Goal: Transaction & Acquisition: Purchase product/service

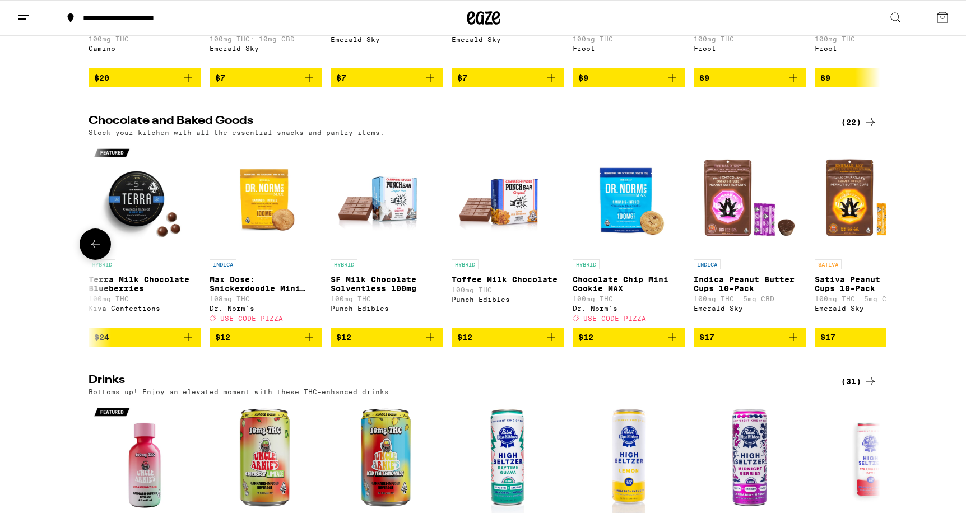
scroll to position [0, 1874]
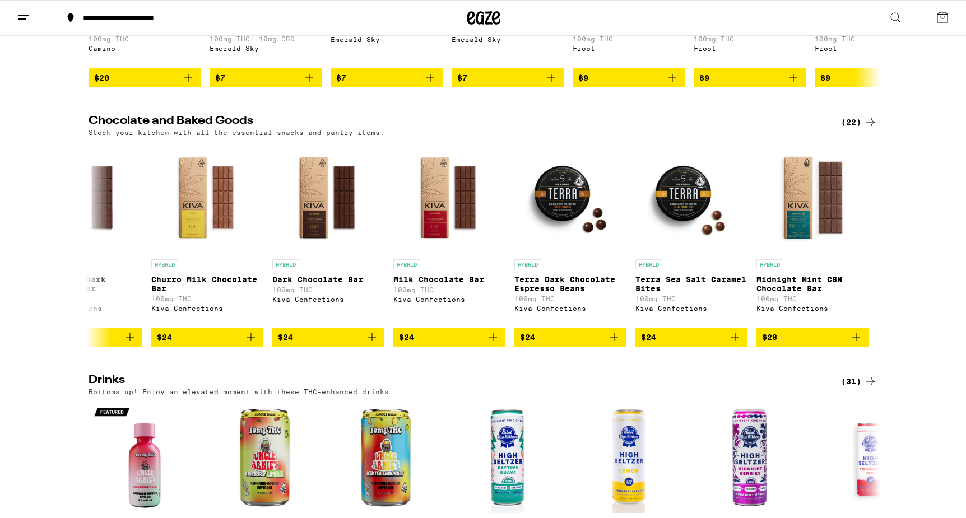
click at [25, 11] on icon at bounding box center [23, 17] width 13 height 13
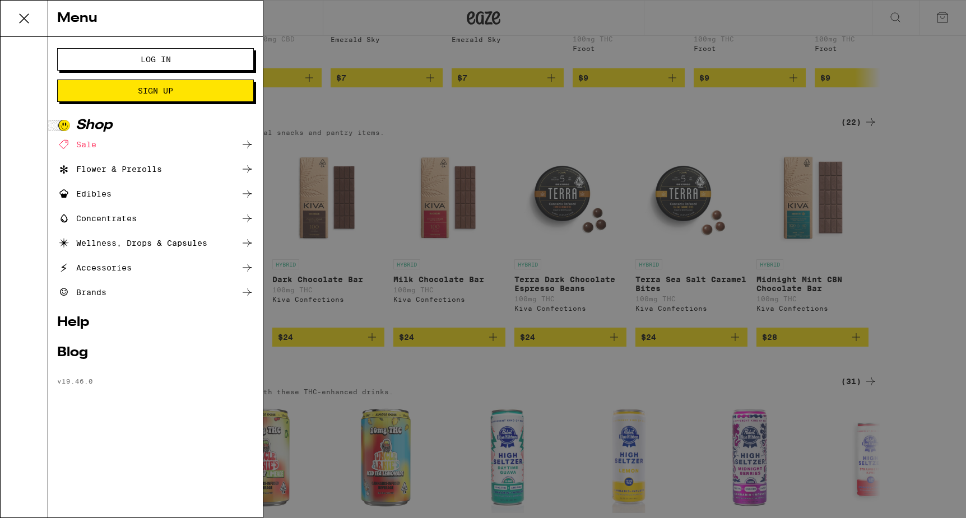
click at [113, 57] on span "Log In" at bounding box center [156, 59] width 106 height 8
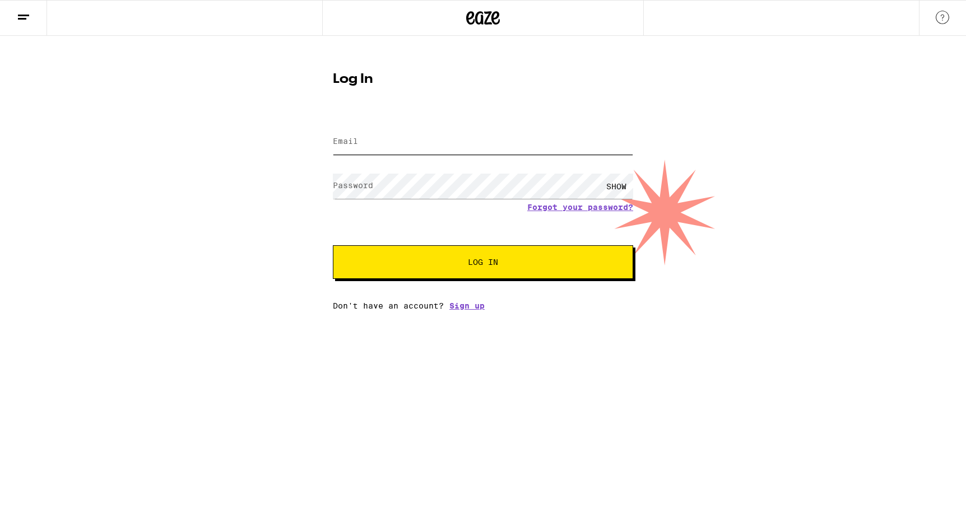
type input "[EMAIL_ADDRESS][DOMAIN_NAME]"
click at [483, 263] on button "Log In" at bounding box center [483, 262] width 300 height 34
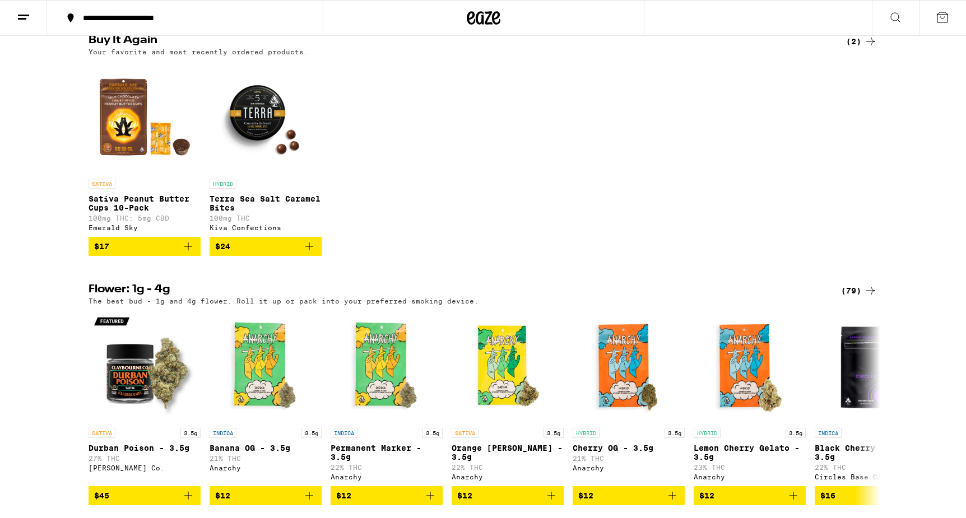
click at [309, 251] on icon "Add to bag" at bounding box center [309, 247] width 8 height 8
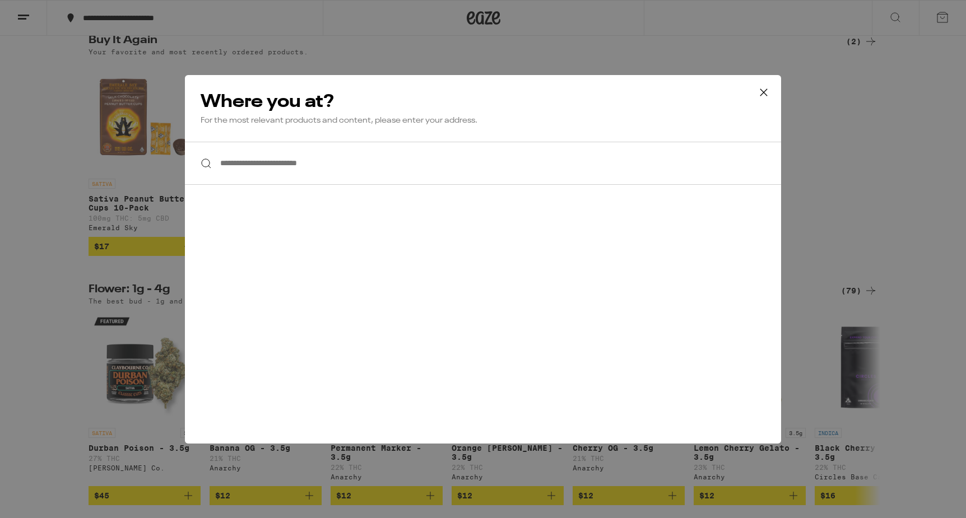
click at [223, 167] on input "**********" at bounding box center [483, 163] width 596 height 43
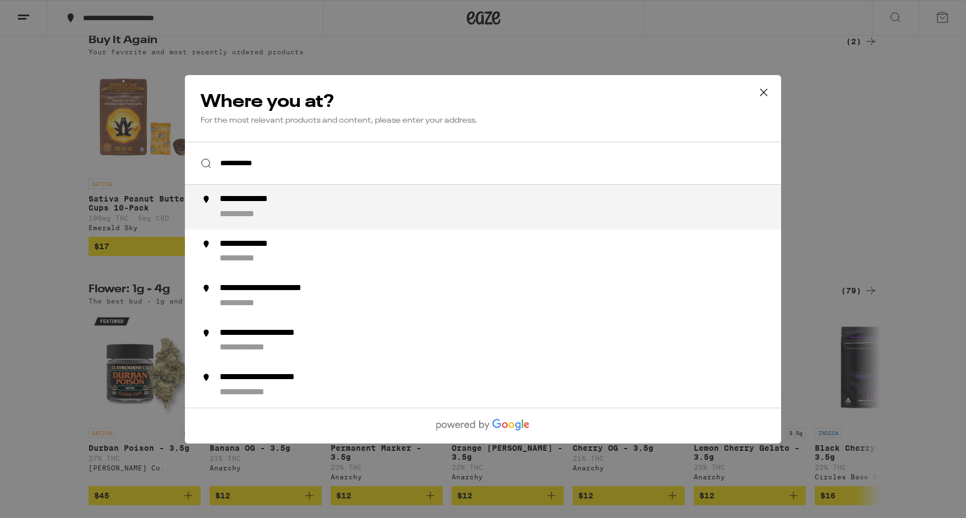
click at [256, 205] on div "**********" at bounding box center [260, 200] width 81 height 12
type input "**********"
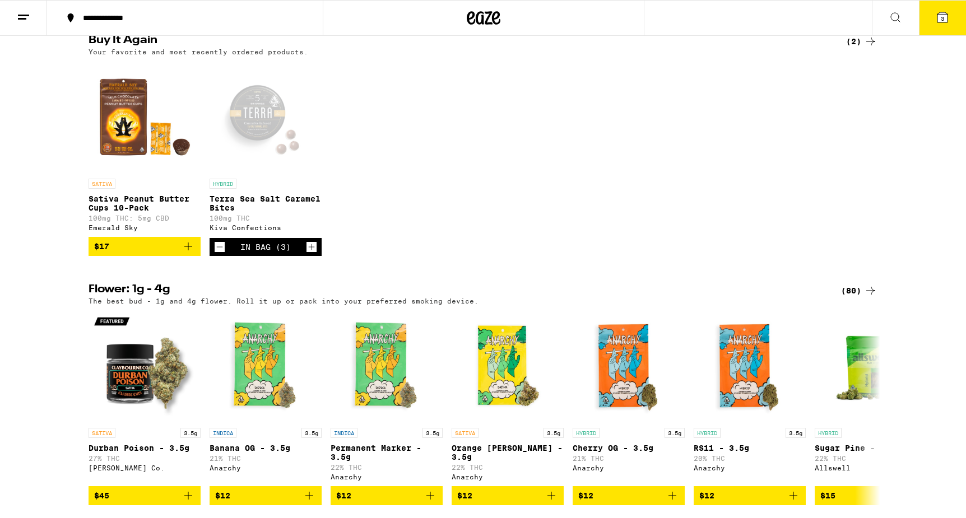
click at [940, 15] on icon at bounding box center [943, 17] width 10 height 10
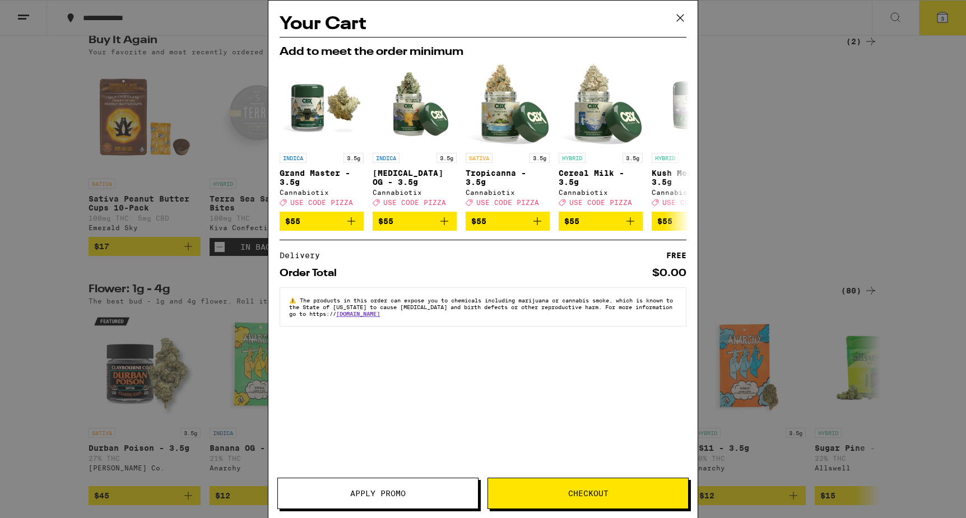
click at [679, 13] on icon at bounding box center [680, 18] width 17 height 17
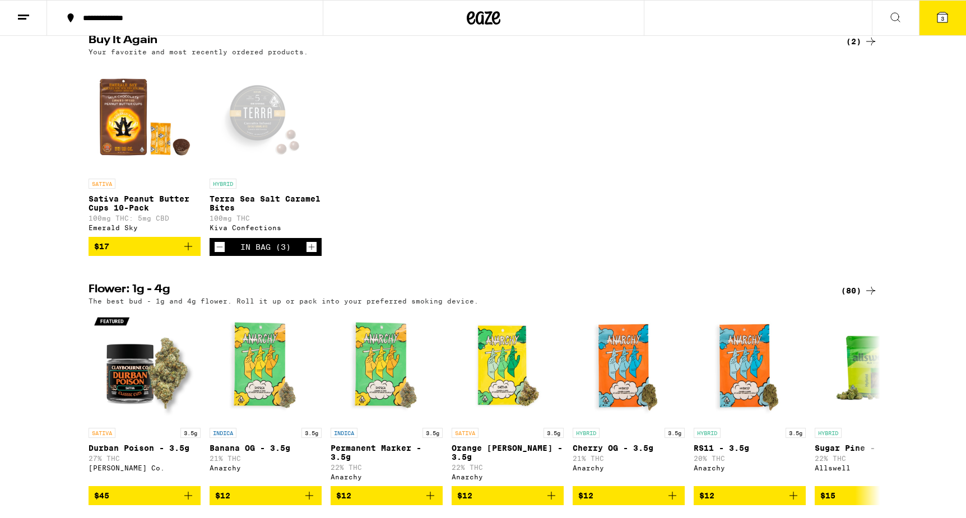
click at [219, 254] on icon "Decrement" at bounding box center [220, 246] width 10 height 13
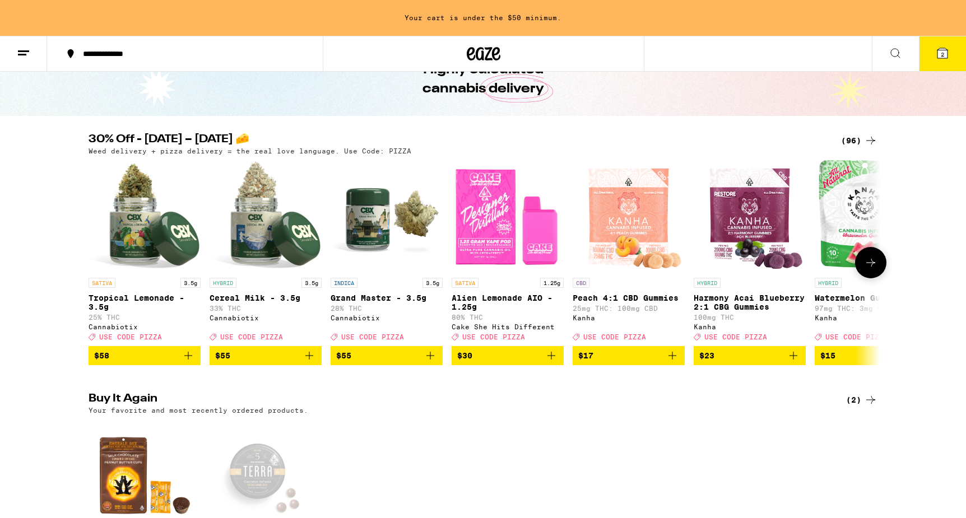
click at [877, 269] on icon at bounding box center [870, 262] width 13 height 13
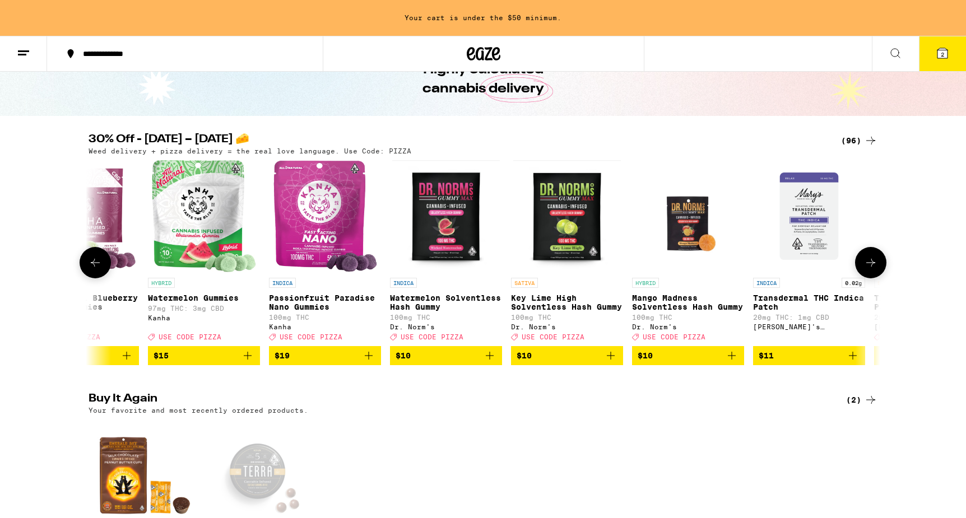
click at [877, 269] on icon at bounding box center [870, 262] width 13 height 13
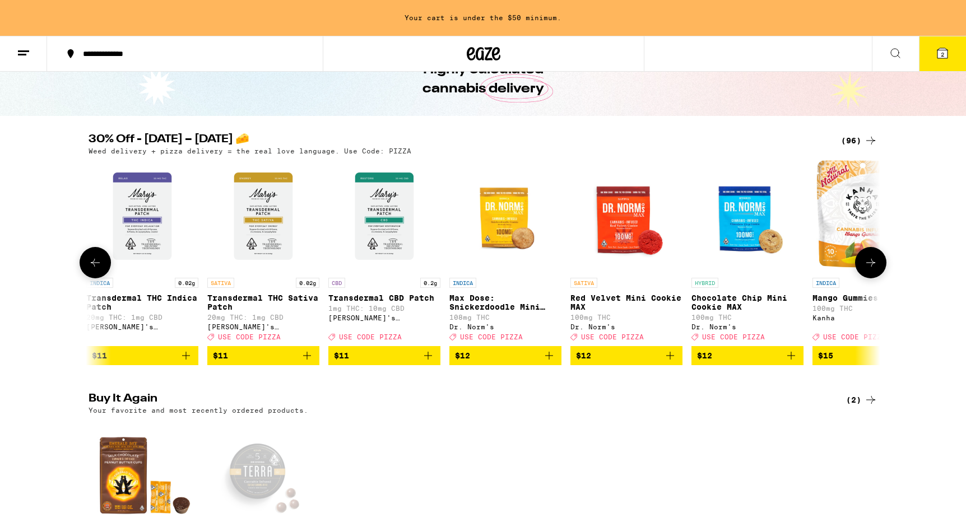
click at [877, 269] on icon at bounding box center [870, 262] width 13 height 13
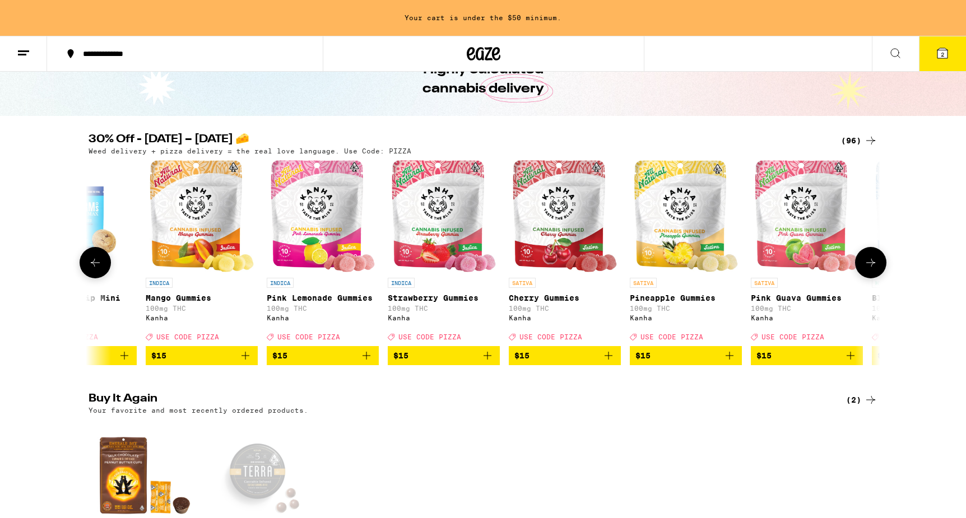
click at [877, 269] on icon at bounding box center [870, 262] width 13 height 13
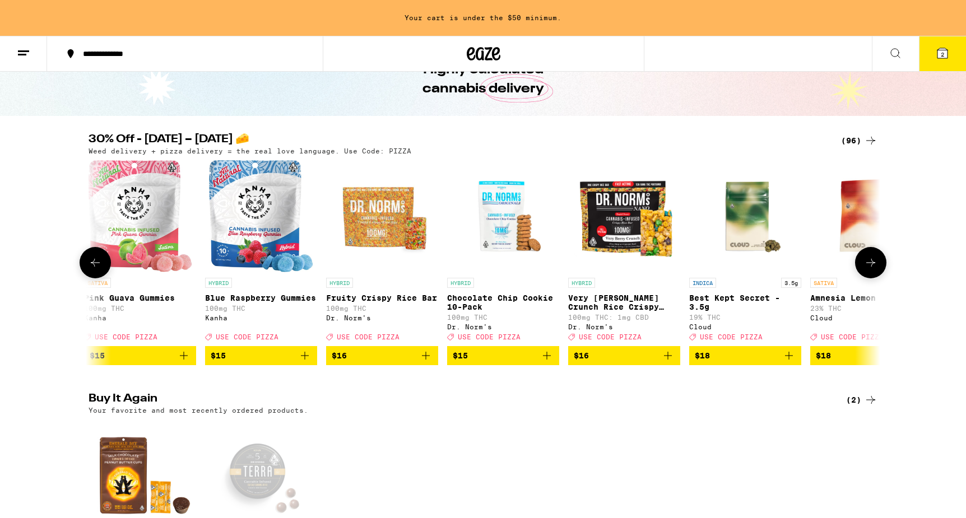
click at [877, 269] on icon at bounding box center [870, 262] width 13 height 13
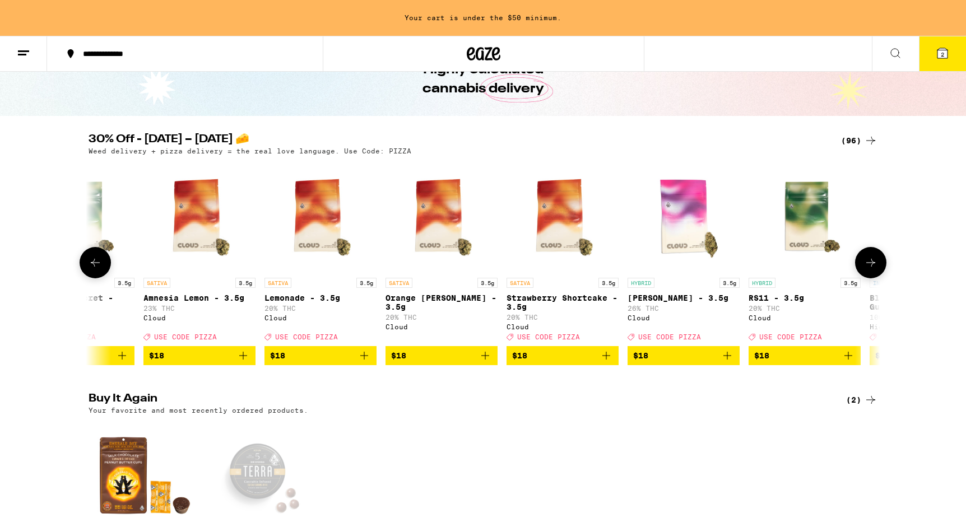
click at [877, 269] on icon at bounding box center [870, 262] width 13 height 13
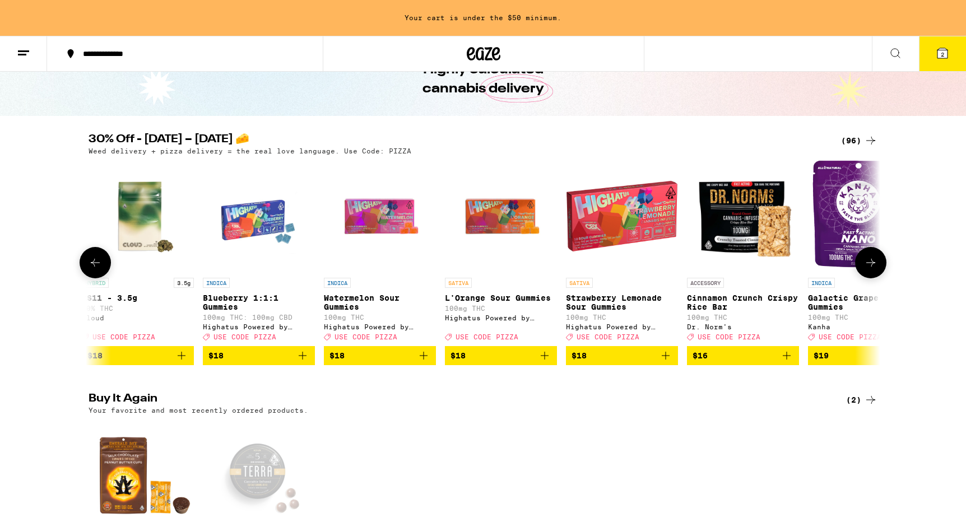
click at [877, 269] on icon at bounding box center [870, 262] width 13 height 13
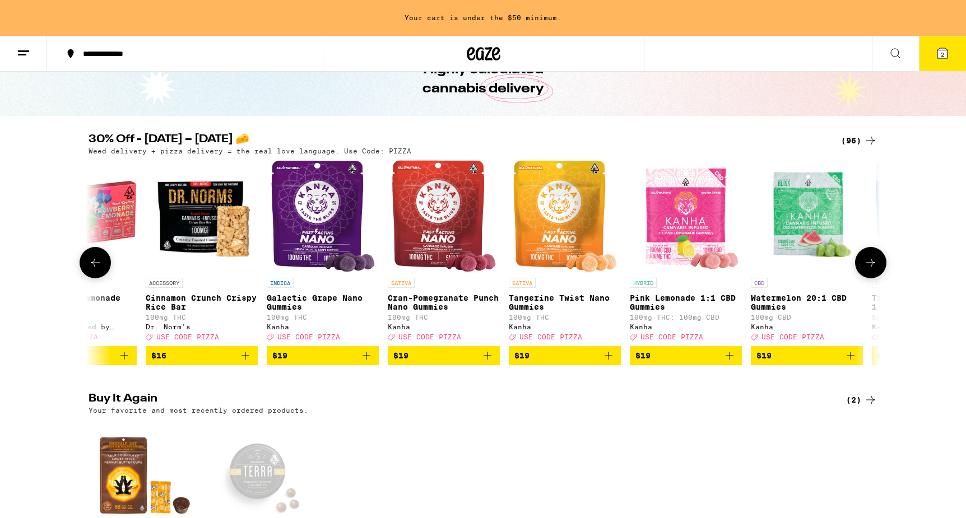
scroll to position [0, 4669]
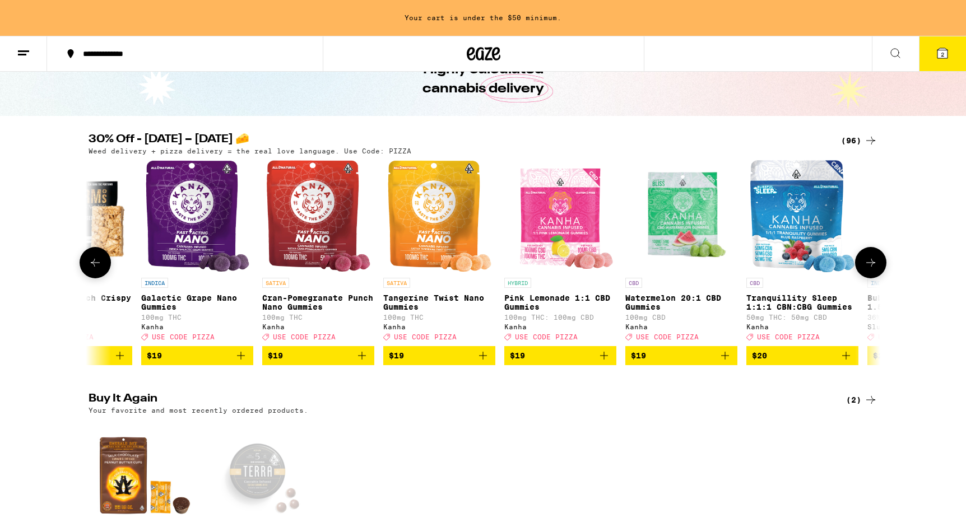
click at [877, 269] on icon at bounding box center [870, 262] width 13 height 13
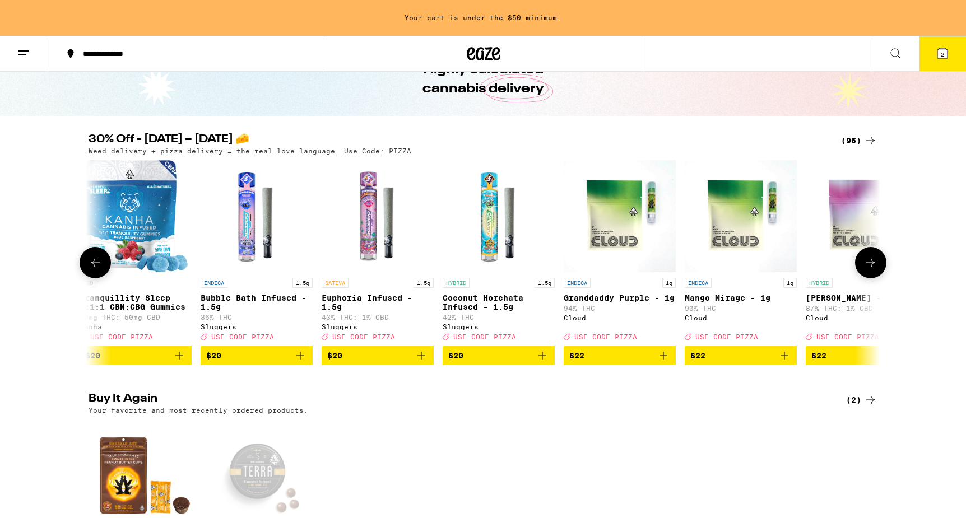
click at [877, 269] on icon at bounding box center [870, 262] width 13 height 13
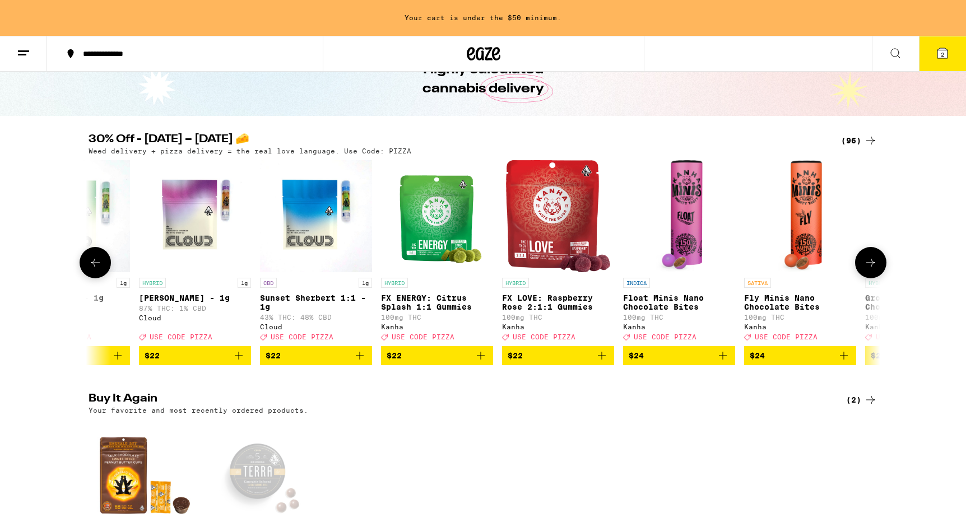
click at [877, 269] on icon at bounding box center [870, 262] width 13 height 13
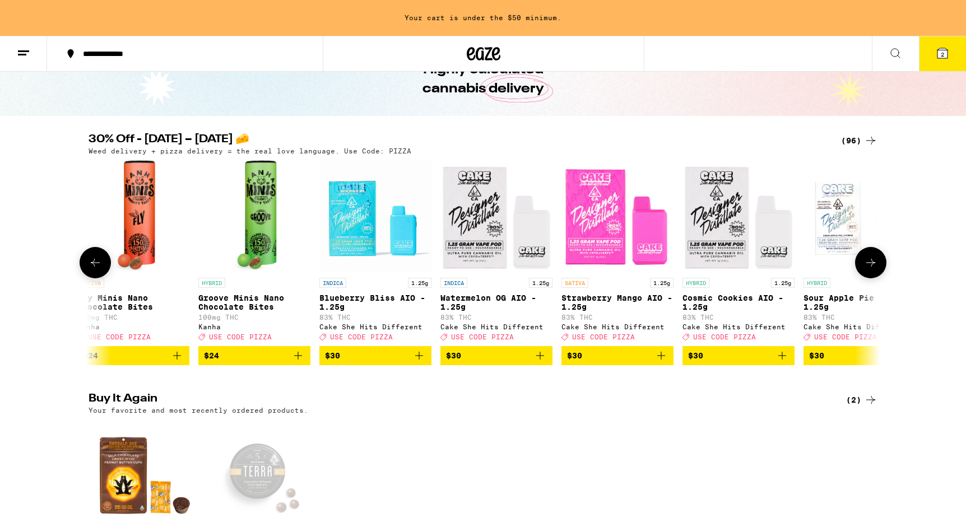
click at [877, 269] on icon at bounding box center [870, 262] width 13 height 13
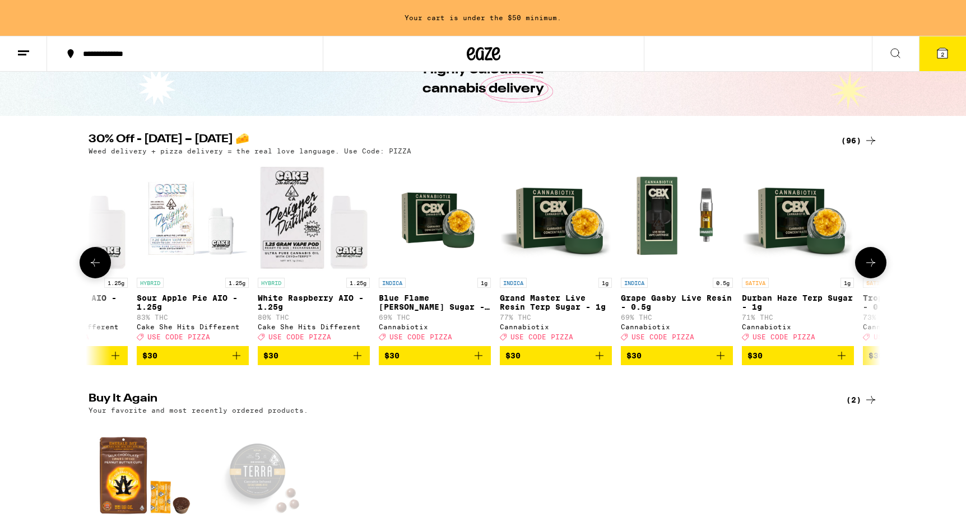
click at [877, 269] on icon at bounding box center [870, 262] width 13 height 13
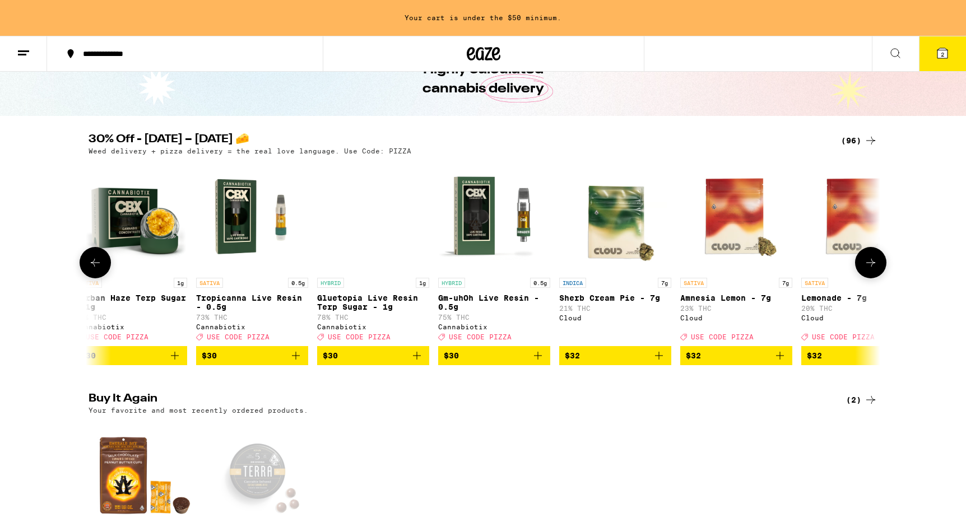
click at [877, 269] on icon at bounding box center [870, 262] width 13 height 13
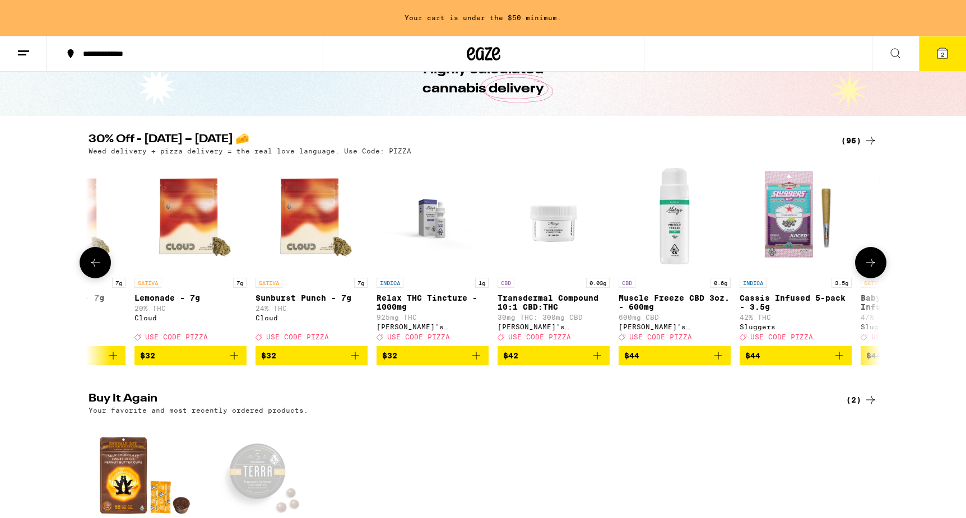
click at [877, 269] on icon at bounding box center [870, 262] width 13 height 13
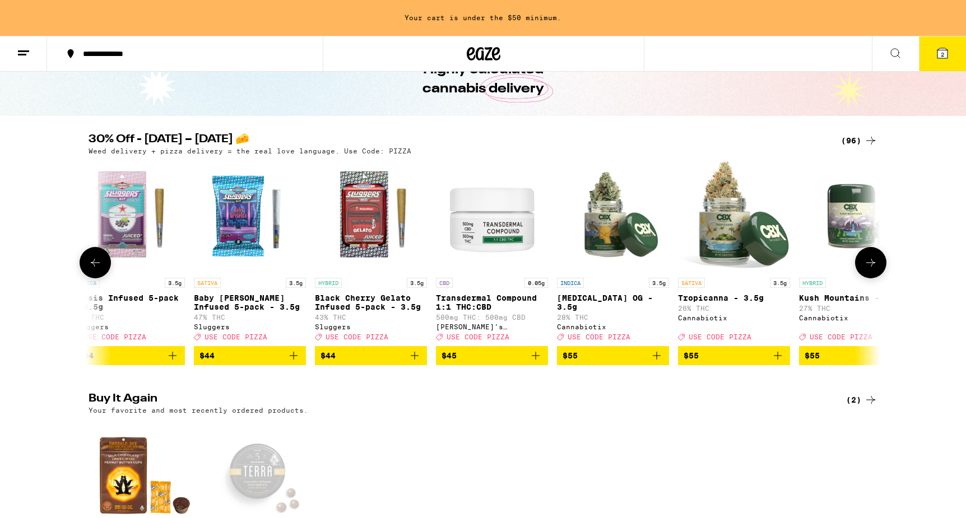
click at [877, 269] on icon at bounding box center [870, 262] width 13 height 13
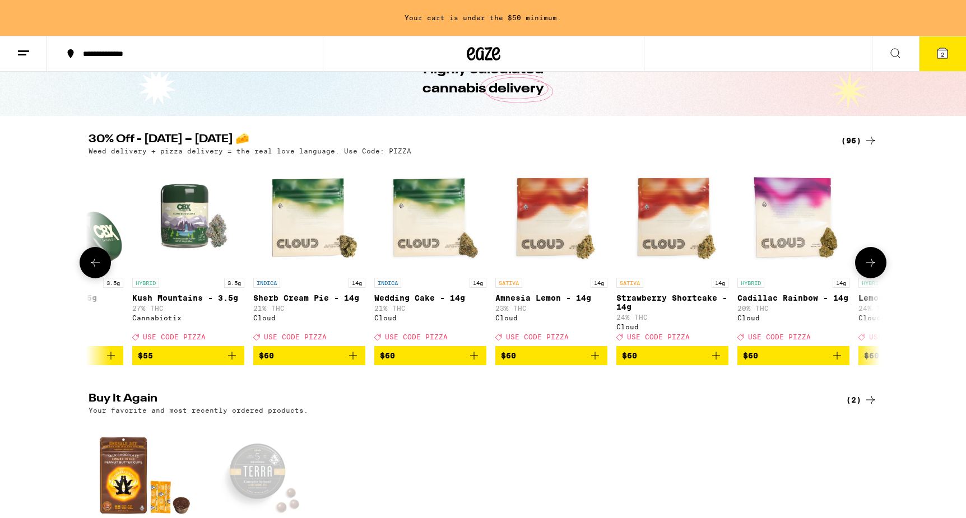
click at [877, 269] on icon at bounding box center [870, 262] width 13 height 13
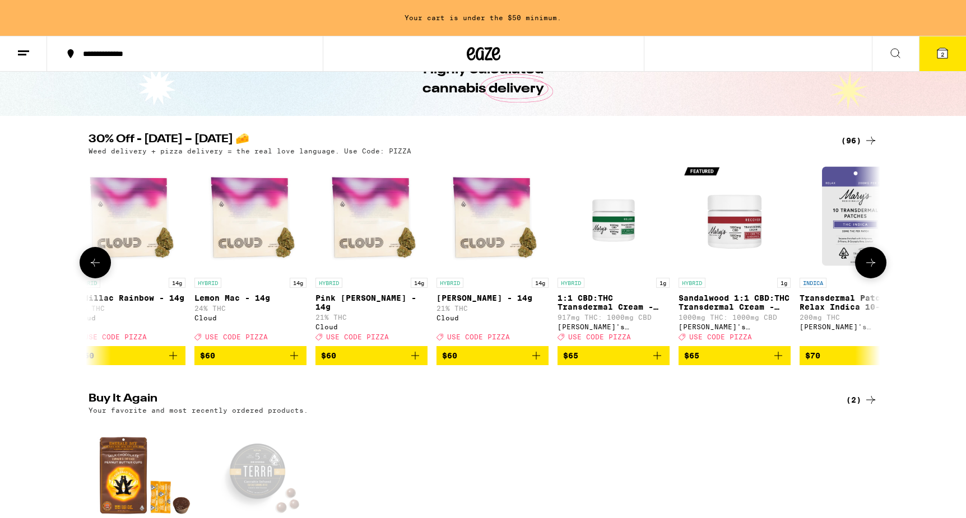
click at [877, 269] on icon at bounding box center [870, 262] width 13 height 13
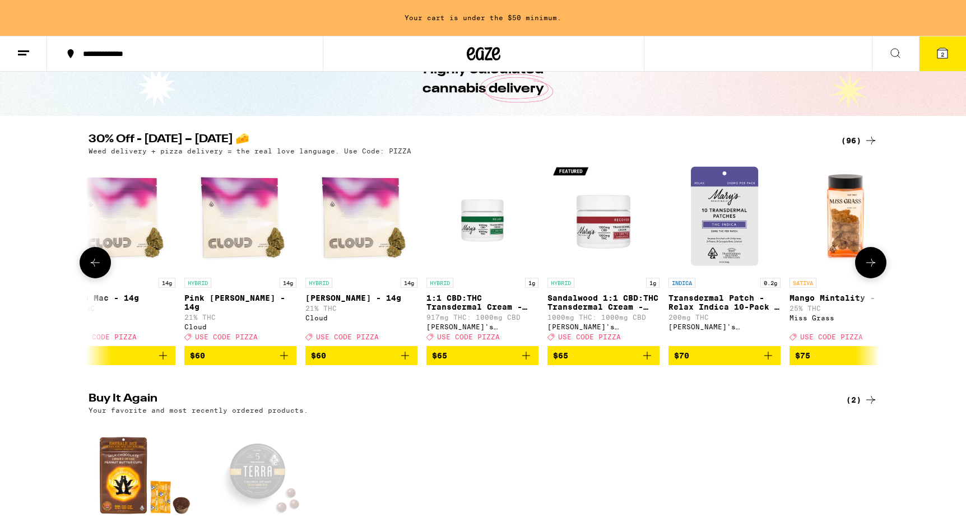
scroll to position [0, 10833]
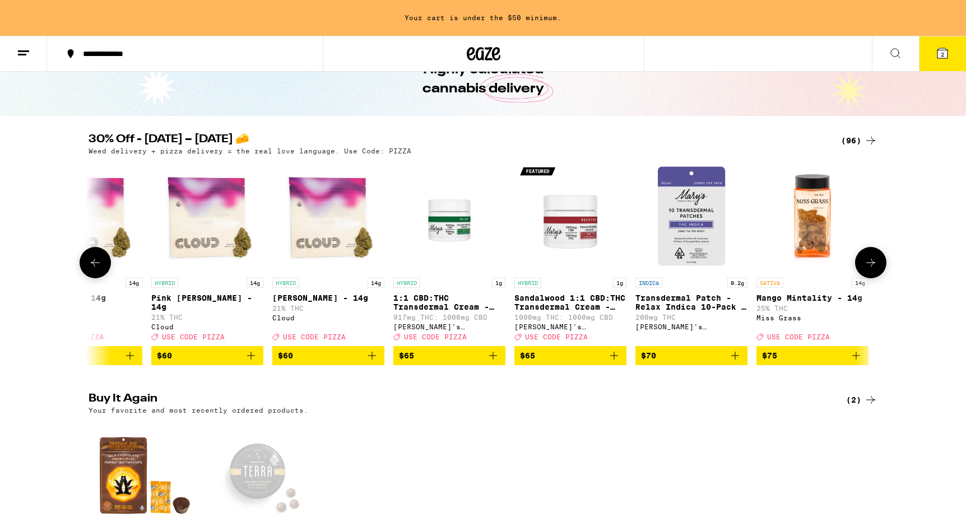
click at [877, 269] on icon at bounding box center [870, 262] width 13 height 13
click at [877, 269] on div at bounding box center [870, 262] width 31 height 31
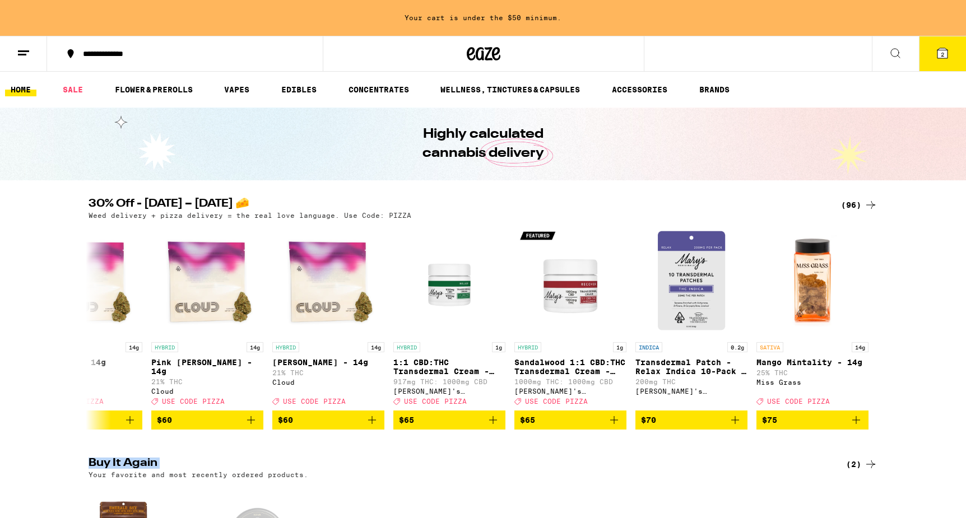
scroll to position [0, 0]
click at [299, 89] on link "EDIBLES" at bounding box center [299, 89] width 47 height 13
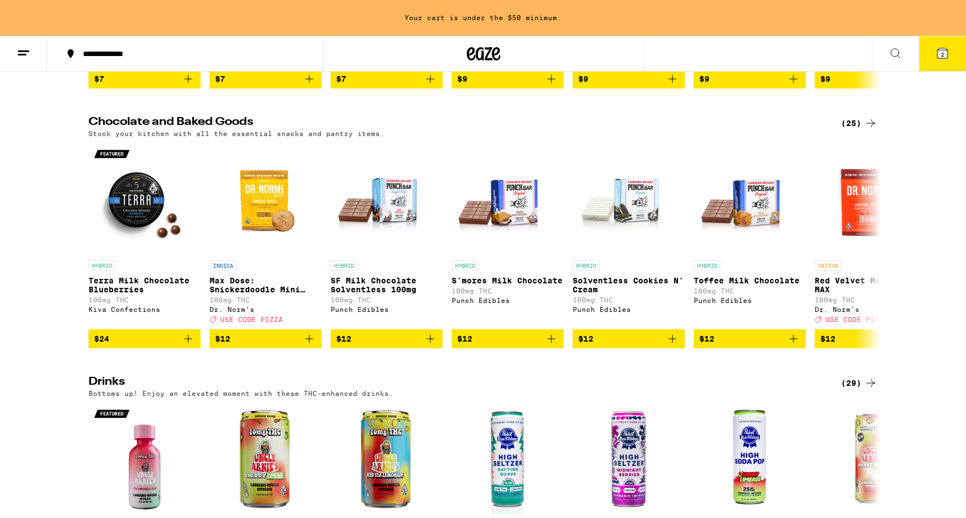
scroll to position [335, 0]
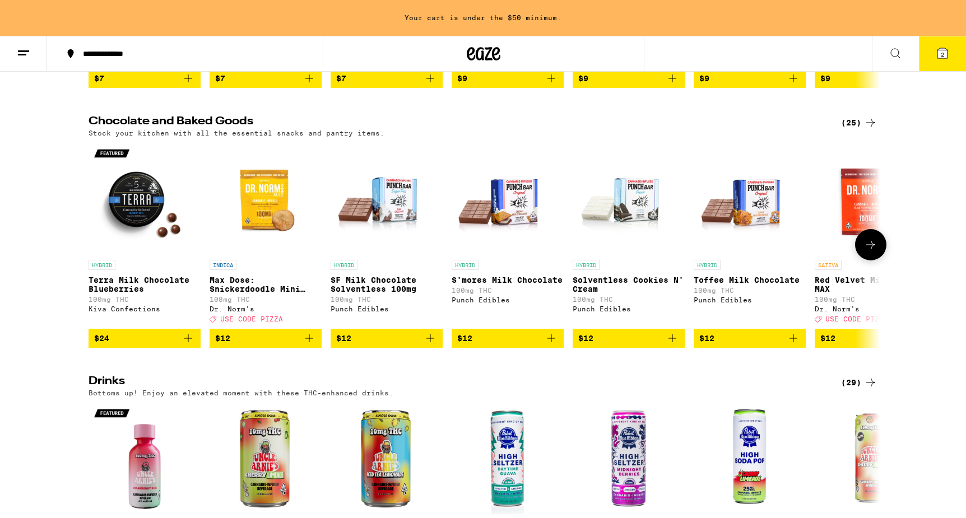
click at [872, 252] on icon at bounding box center [870, 244] width 13 height 13
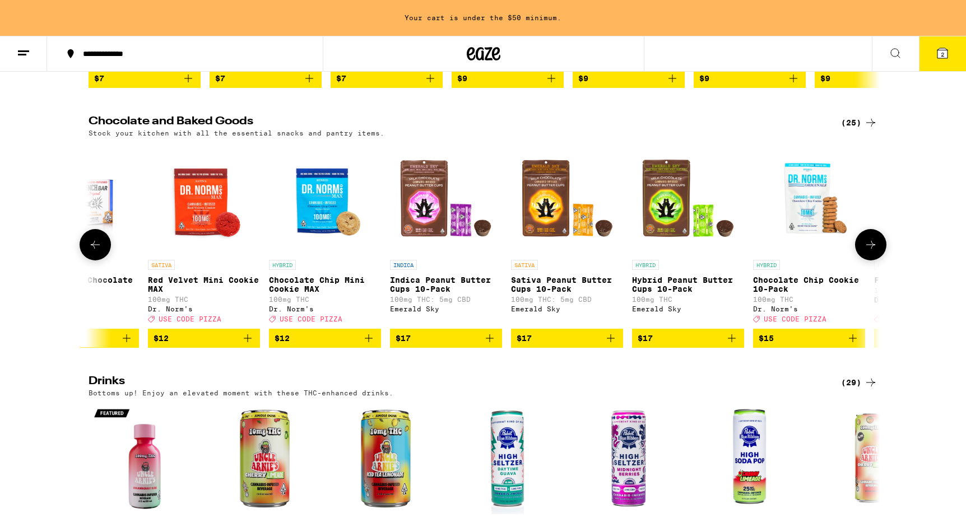
click at [872, 252] on icon at bounding box center [870, 244] width 13 height 13
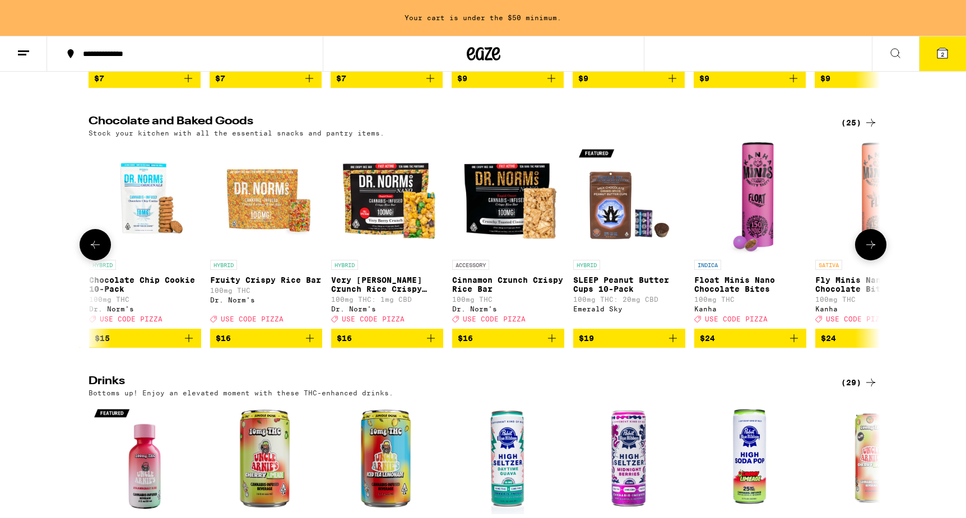
scroll to position [0, 1334]
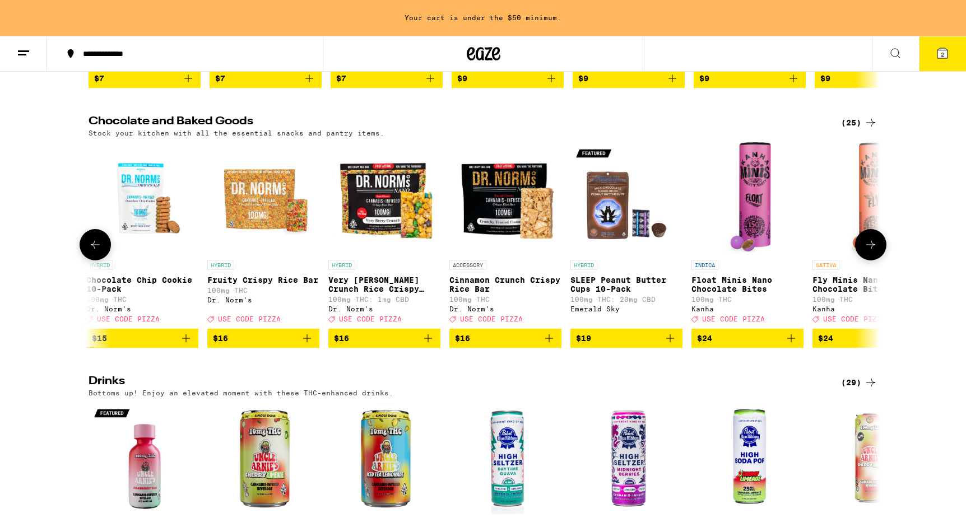
click at [872, 252] on icon at bounding box center [870, 244] width 13 height 13
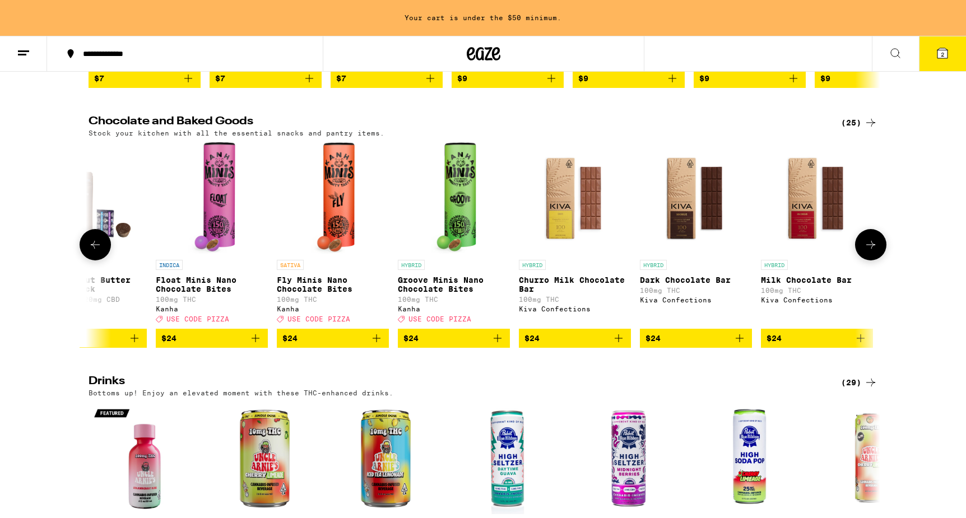
scroll to position [0, 2001]
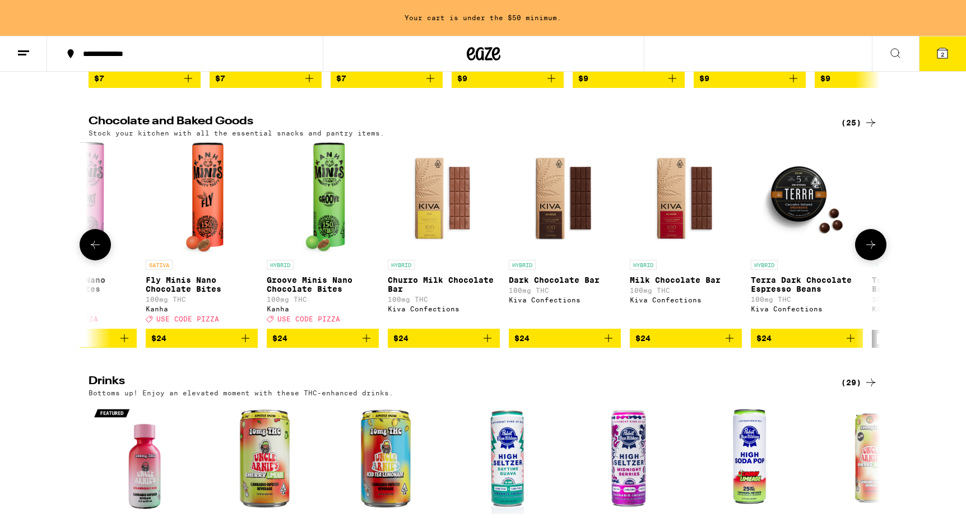
click at [674, 285] on p "Milk Chocolate Bar" at bounding box center [686, 280] width 112 height 9
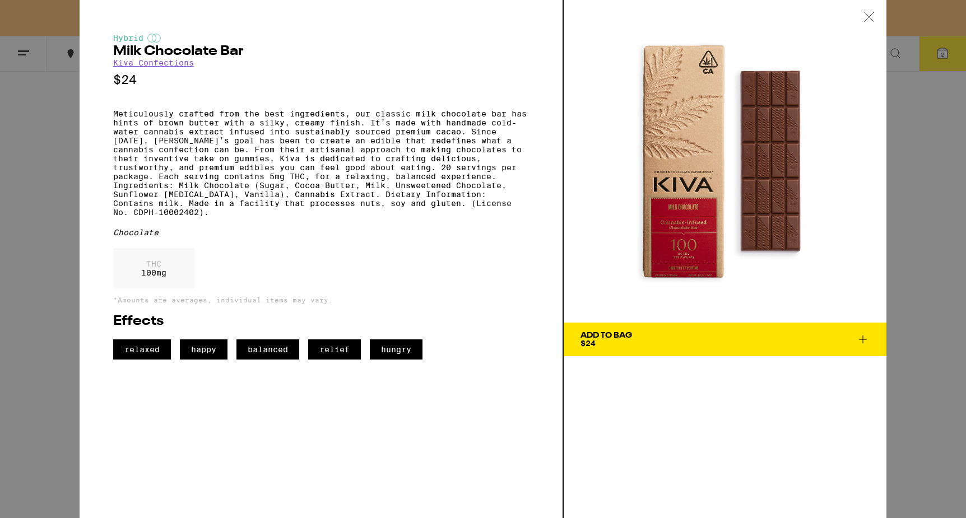
click at [863, 341] on icon at bounding box center [863, 340] width 8 height 8
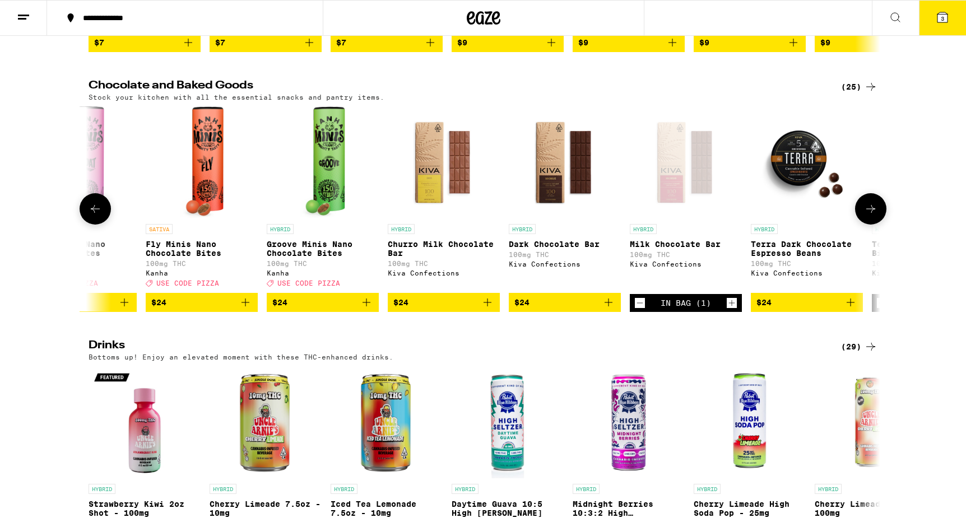
click at [490, 309] on icon "Add to bag" at bounding box center [487, 302] width 13 height 13
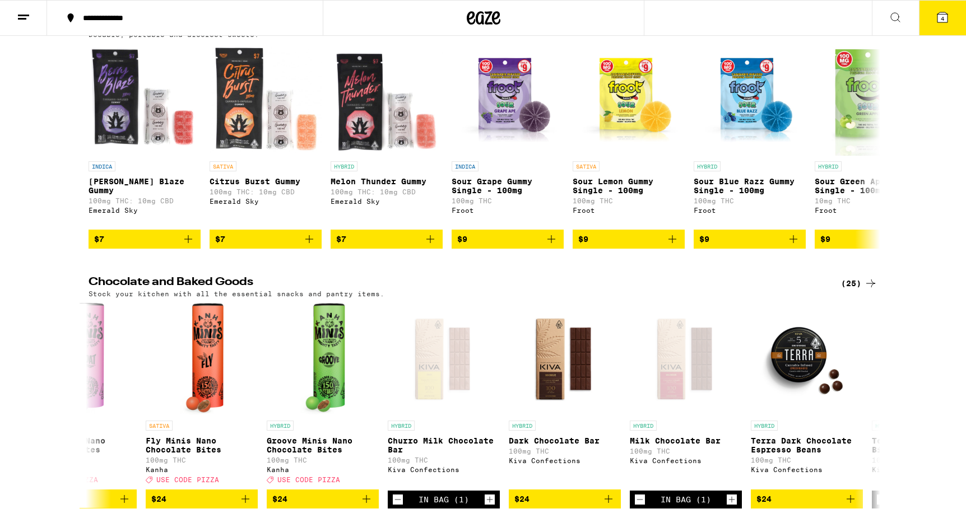
scroll to position [128, 0]
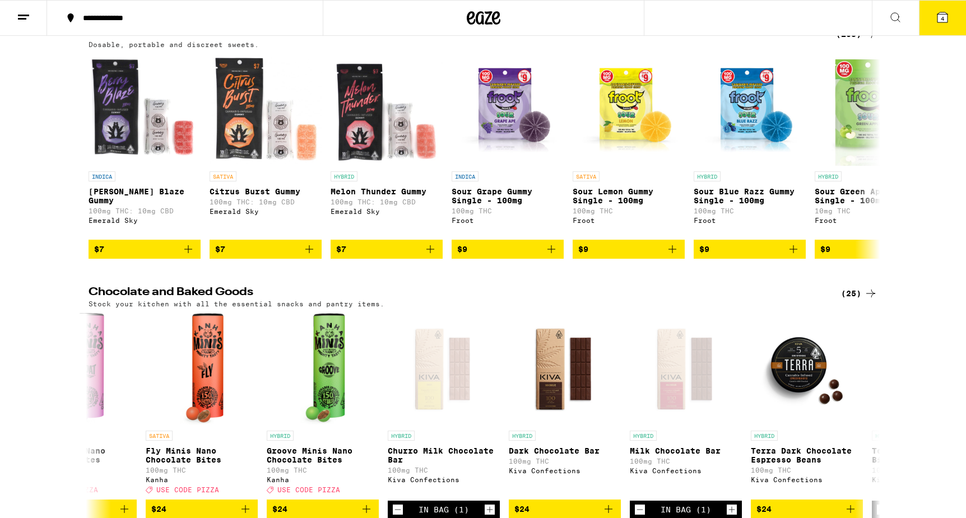
click at [944, 17] on span "4" at bounding box center [942, 18] width 3 height 7
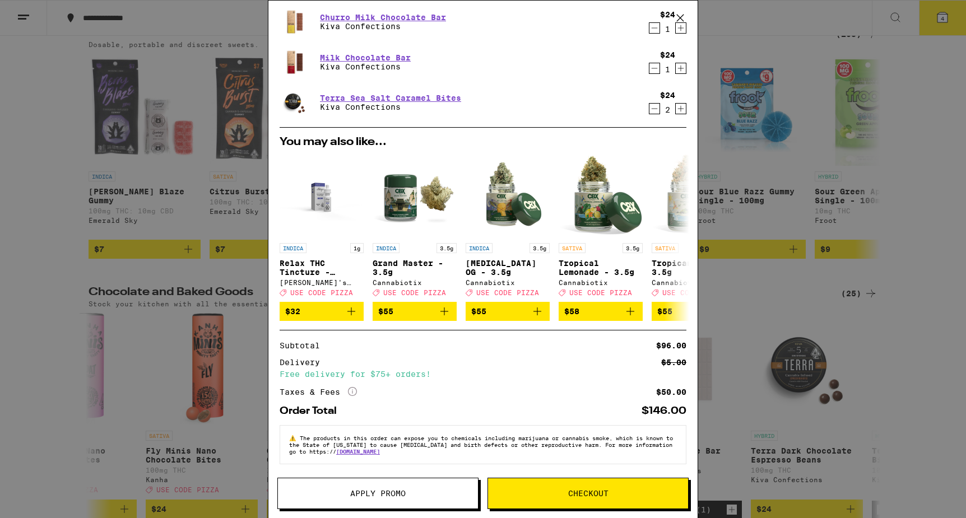
scroll to position [39, 0]
click at [353, 389] on icon at bounding box center [352, 391] width 9 height 9
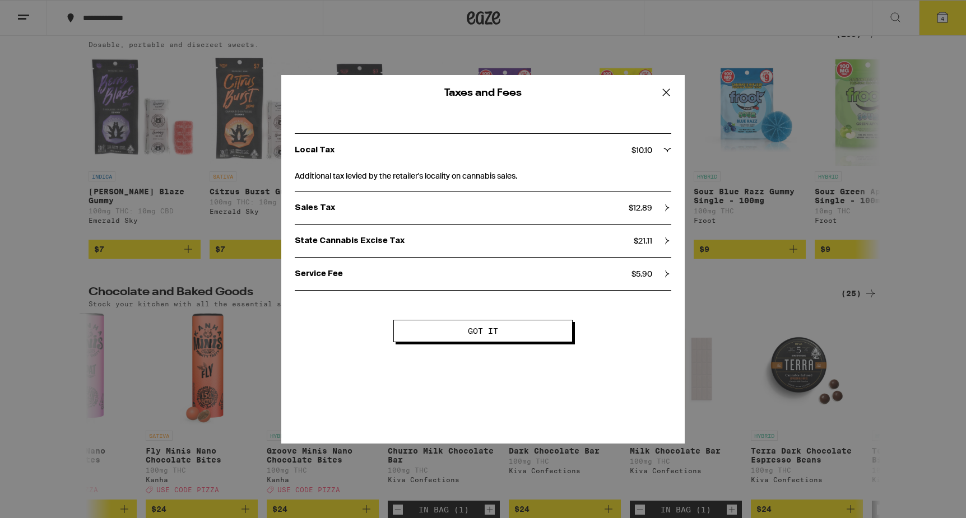
click at [668, 90] on icon at bounding box center [666, 92] width 7 height 7
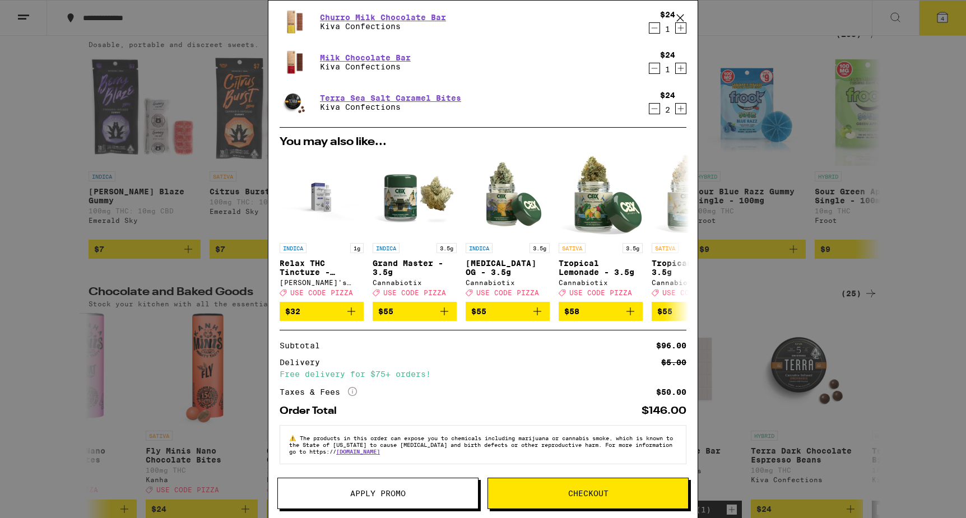
click at [606, 490] on span "Checkout" at bounding box center [588, 494] width 40 height 8
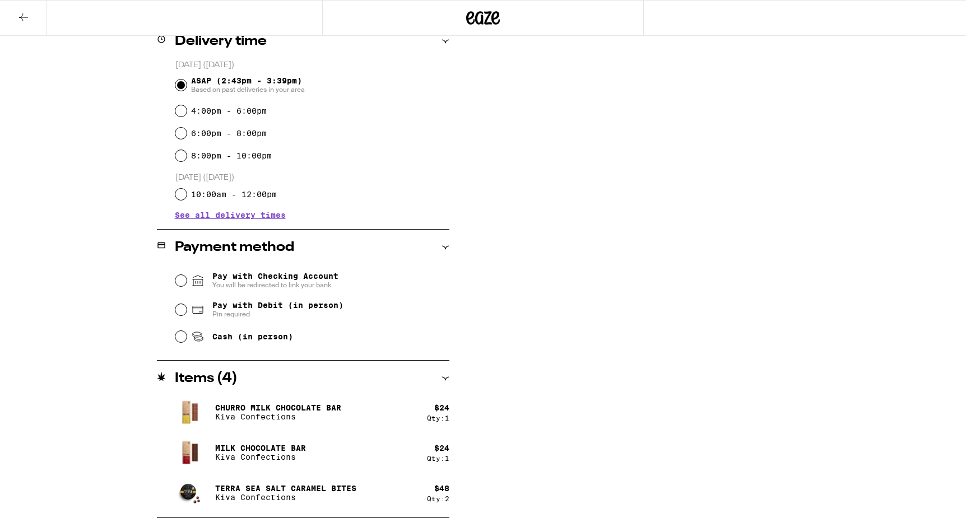
scroll to position [289, 0]
click at [181, 342] on input "Cash (in person)" at bounding box center [180, 336] width 11 height 11
radio input "true"
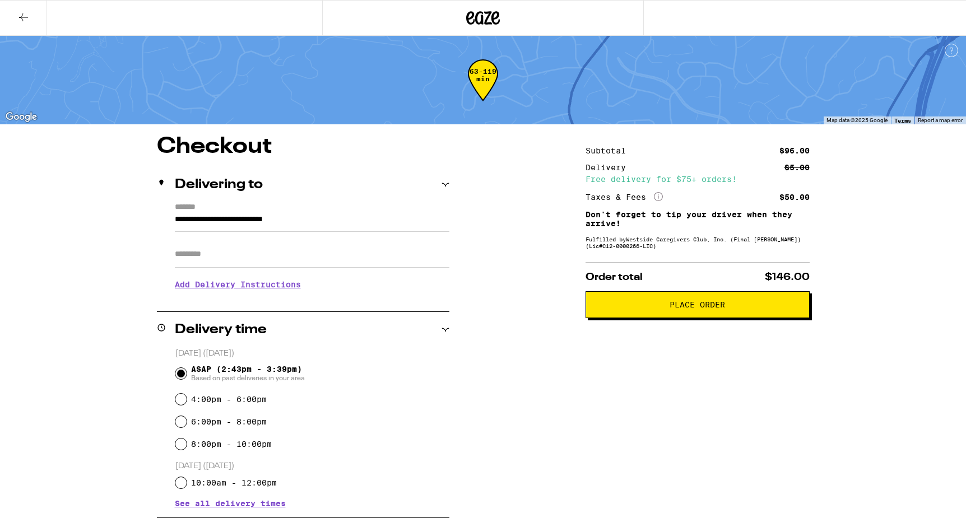
scroll to position [0, 0]
click at [789, 309] on span "Place Order" at bounding box center [697, 305] width 205 height 8
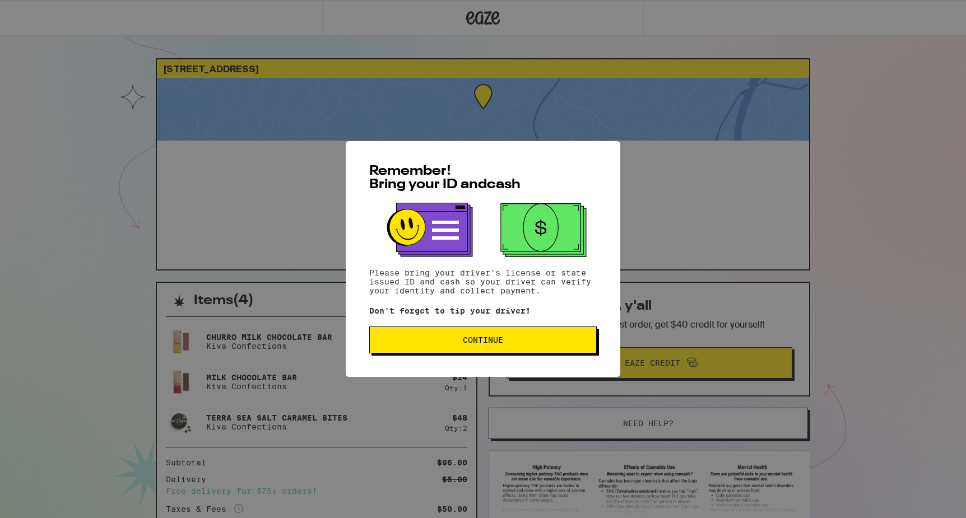
click at [566, 335] on button "Continue" at bounding box center [483, 340] width 228 height 27
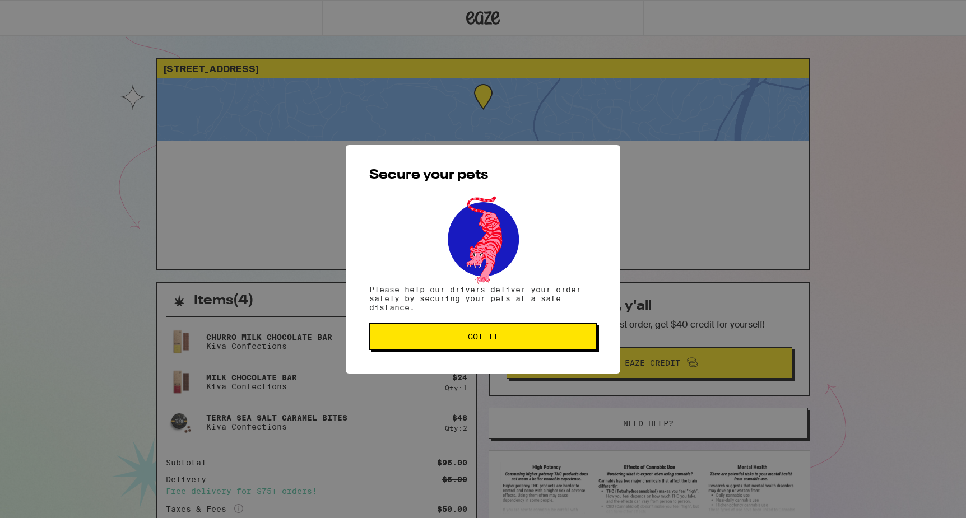
click at [540, 341] on span "Got it" at bounding box center [483, 337] width 208 height 8
